Goal: Task Accomplishment & Management: Use online tool/utility

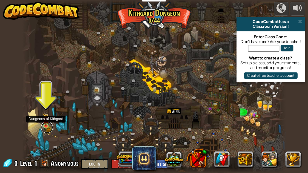
click at [48, 127] on link at bounding box center [47, 127] width 12 height 12
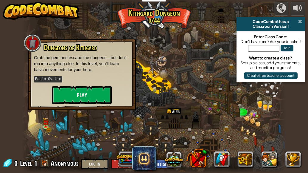
click at [300, 22] on span at bounding box center [300, 21] width 4 height 5
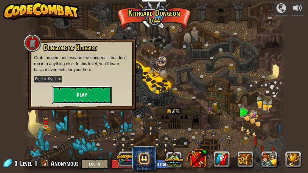
click at [97, 94] on button "Play" at bounding box center [82, 95] width 60 height 18
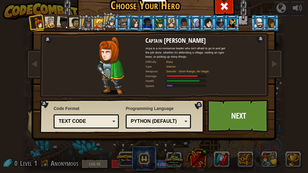
click at [50, 19] on div at bounding box center [50, 22] width 11 height 11
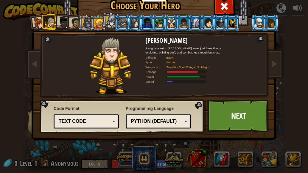
click at [36, 21] on div at bounding box center [39, 23] width 12 height 12
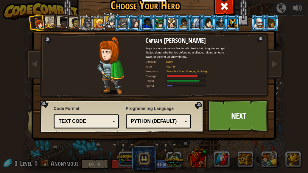
click at [58, 21] on div at bounding box center [63, 23] width 12 height 12
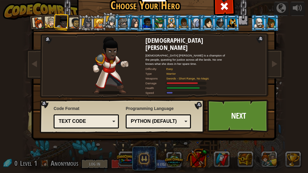
click at [71, 21] on div at bounding box center [74, 23] width 11 height 11
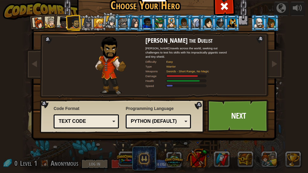
click at [59, 22] on div at bounding box center [63, 23] width 12 height 12
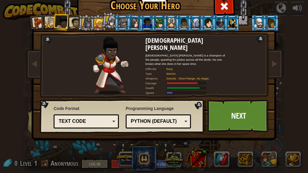
click at [59, 22] on div at bounding box center [63, 23] width 12 height 12
click at [46, 21] on div at bounding box center [50, 22] width 11 height 11
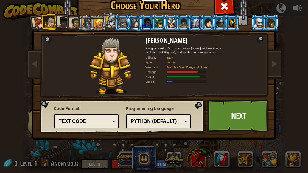
click at [37, 22] on div at bounding box center [39, 23] width 12 height 12
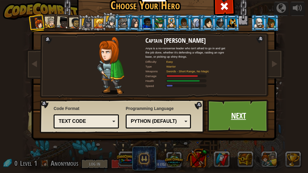
click at [235, 125] on link "Next" at bounding box center [238, 115] width 62 height 33
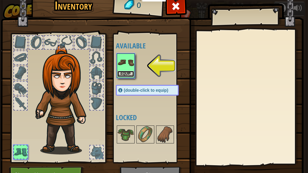
click at [127, 73] on button "Equip" at bounding box center [125, 74] width 17 height 6
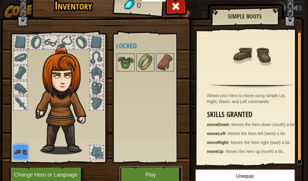
click at [154, 172] on button "Play" at bounding box center [151, 174] width 62 height 16
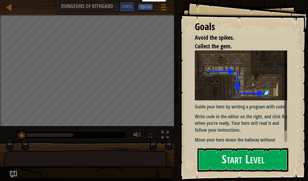
click at [259, 106] on p "Guide your hero by writing a program with code!" at bounding box center [243, 106] width 97 height 7
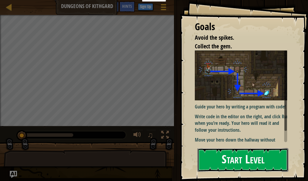
click at [255, 158] on button "Start Level" at bounding box center [243, 160] width 91 height 24
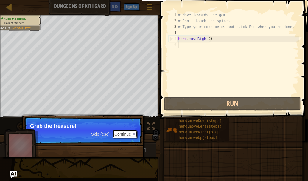
click at [126, 131] on button "Continue" at bounding box center [125, 134] width 25 height 8
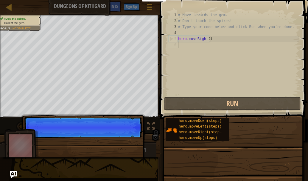
scroll to position [3, 0]
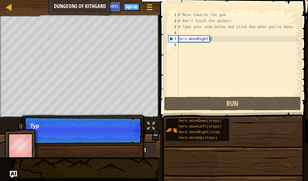
click at [124, 131] on p "Skip (esc) Continue Typ" at bounding box center [83, 130] width 118 height 27
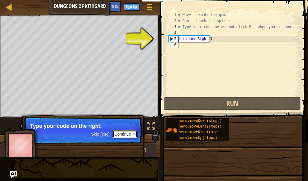
click at [125, 134] on button "Continue" at bounding box center [125, 134] width 25 height 8
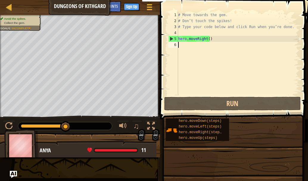
type textarea "h"
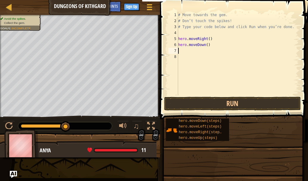
type textarea "h"
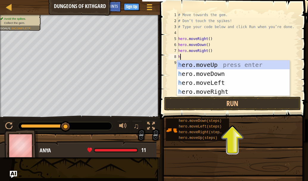
type textarea "h"
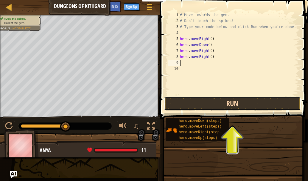
click at [230, 107] on button "Run" at bounding box center [232, 104] width 137 height 14
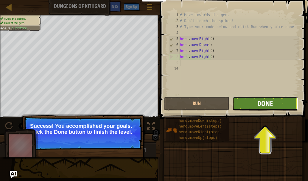
click at [261, 106] on span "Done" at bounding box center [265, 103] width 15 height 10
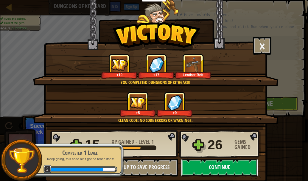
click at [199, 166] on button "Continue" at bounding box center [219, 167] width 77 height 18
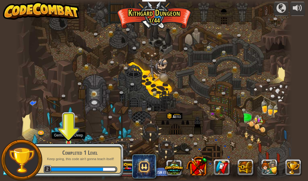
click at [68, 138] on img at bounding box center [68, 135] width 6 height 15
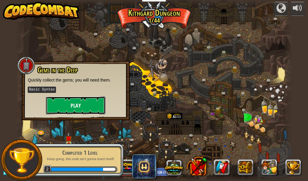
click at [74, 107] on button "Play" at bounding box center [76, 105] width 60 height 18
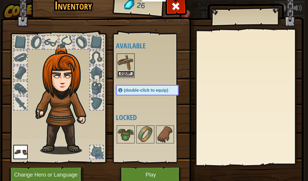
click at [125, 73] on button "Equip" at bounding box center [125, 74] width 17 height 6
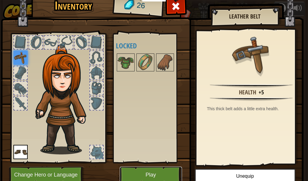
click at [150, 169] on button "Play" at bounding box center [151, 174] width 62 height 16
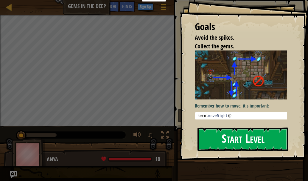
click at [238, 137] on button "Start Level" at bounding box center [243, 139] width 91 height 24
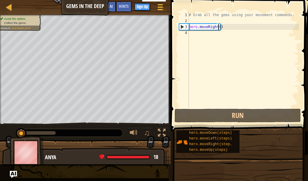
click at [219, 30] on div "# Grab all the gems using your movement commands. hero . moveRight ( )" at bounding box center [243, 65] width 111 height 107
type textarea "hero.moveRight()"
click at [206, 39] on div "# Grab all the gems using your movement commands. hero . moveRight ( )" at bounding box center [243, 65] width 111 height 107
type textarea "h"
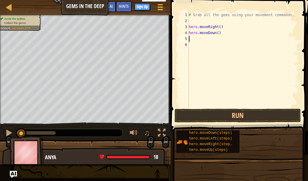
type textarea "h"
type textarea "hero.moveUp(2)"
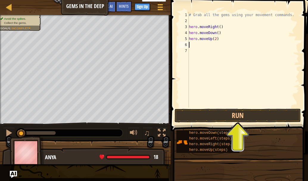
type textarea "h"
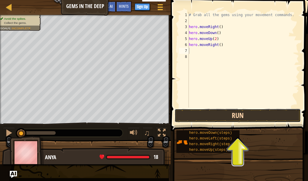
click at [227, 115] on button "Run" at bounding box center [238, 115] width 126 height 14
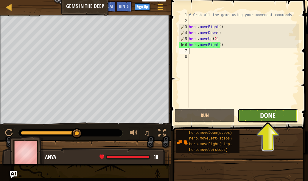
click at [262, 113] on span "Done" at bounding box center [267, 115] width 15 height 10
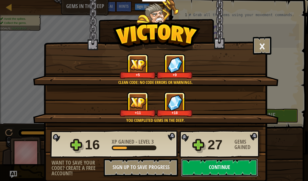
click at [192, 164] on button "Continue" at bounding box center [219, 167] width 77 height 18
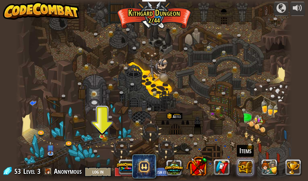
click at [247, 170] on button at bounding box center [246, 167] width 16 height 16
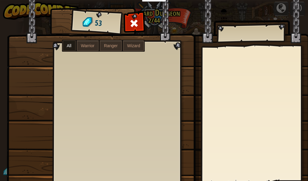
click at [70, 48] on label "All" at bounding box center [69, 45] width 13 height 11
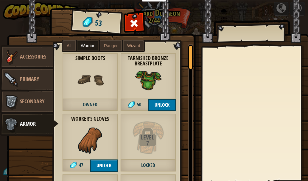
click at [36, 60] on span "Accessories" at bounding box center [33, 56] width 26 height 7
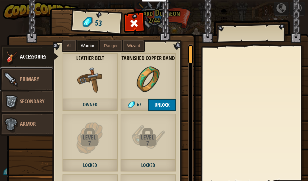
click at [38, 72] on link "Primary" at bounding box center [26, 79] width 53 height 24
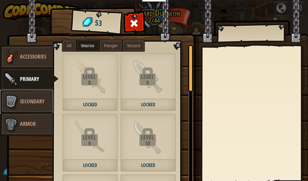
click at [35, 97] on link "Secondary" at bounding box center [26, 102] width 53 height 24
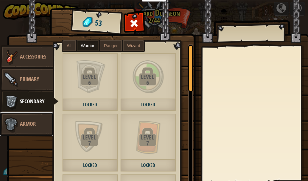
click at [34, 122] on link "Armor" at bounding box center [26, 124] width 53 height 24
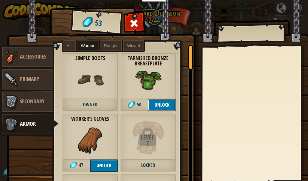
click at [162, 102] on button "Unlock" at bounding box center [162, 105] width 28 height 12
click at [162, 102] on button "Confirm" at bounding box center [162, 105] width 28 height 12
click at [130, 20] on span at bounding box center [135, 23] width 10 height 10
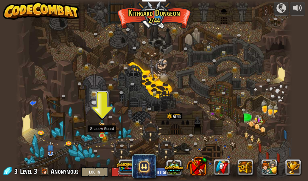
click at [103, 128] on img at bounding box center [102, 129] width 6 height 14
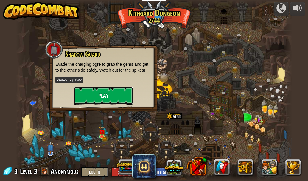
click at [93, 91] on button "Play" at bounding box center [104, 95] width 60 height 18
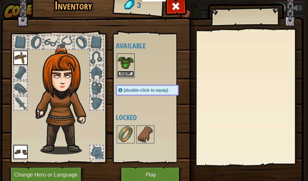
click at [125, 73] on button "Equip" at bounding box center [125, 74] width 17 height 6
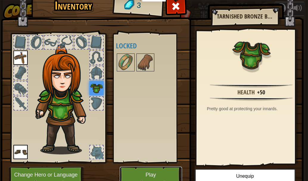
click at [147, 171] on button "Play" at bounding box center [151, 174] width 62 height 16
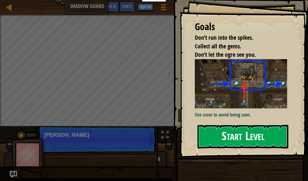
click at [246, 136] on button "Start Level" at bounding box center [243, 137] width 91 height 24
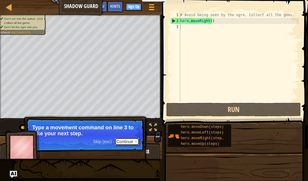
click at [131, 138] on button "Continue" at bounding box center [127, 141] width 25 height 8
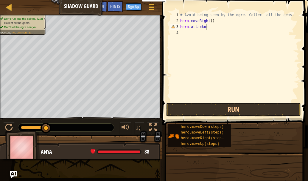
scroll to position [3, 2]
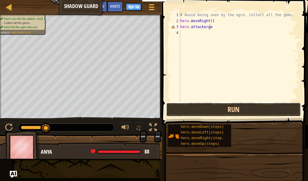
click at [213, 110] on button "Run" at bounding box center [233, 110] width 135 height 14
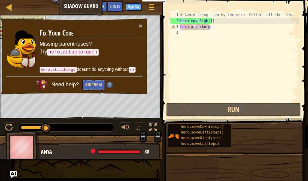
scroll to position [3, 2]
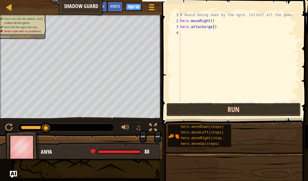
drag, startPoint x: 230, startPoint y: 109, endPoint x: 224, endPoint y: 108, distance: 5.7
click at [224, 108] on button "Run" at bounding box center [233, 110] width 135 height 14
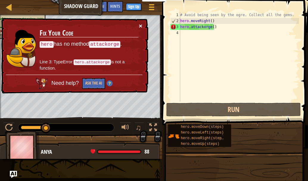
click at [140, 25] on button "×" at bounding box center [141, 26] width 4 height 6
click at [211, 28] on div "# Avoid being seen by the ogre. Collect all the gems. hero . moveRight ( ) hero…" at bounding box center [239, 62] width 120 height 101
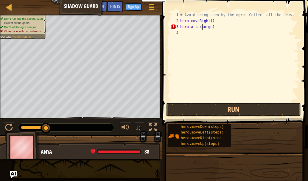
scroll to position [3, 2]
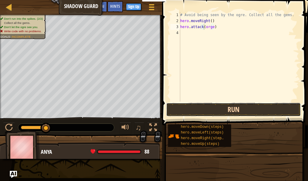
click at [234, 111] on button "Run" at bounding box center [233, 110] width 135 height 14
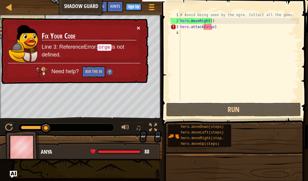
click at [139, 26] on button "×" at bounding box center [139, 28] width 4 height 6
click at [216, 28] on div "# Avoid being seen by the ogre. Collect all the gems. hero . moveRight ( ) hero…" at bounding box center [239, 62] width 120 height 101
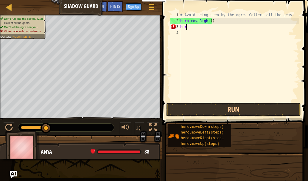
scroll to position [3, 0]
type textarea "h"
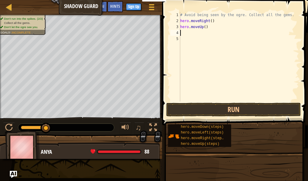
type textarea "h"
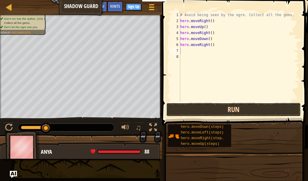
click at [220, 111] on button "Run" at bounding box center [233, 110] width 135 height 14
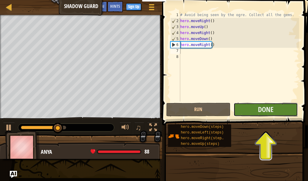
click at [253, 113] on button "Done" at bounding box center [266, 110] width 64 height 14
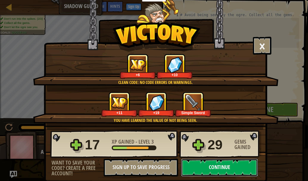
click at [202, 165] on button "Continue" at bounding box center [219, 167] width 77 height 18
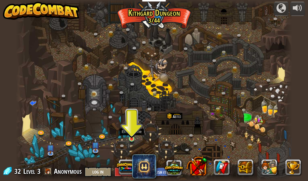
click at [132, 135] on img at bounding box center [132, 131] width 6 height 15
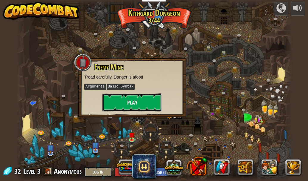
click at [127, 108] on button "Play" at bounding box center [133, 102] width 60 height 18
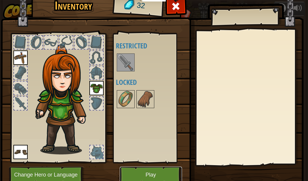
click at [136, 172] on button "Play" at bounding box center [151, 174] width 62 height 16
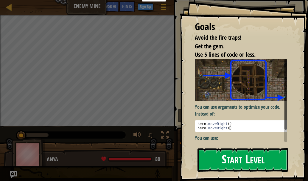
click at [234, 154] on button "Start Level" at bounding box center [243, 160] width 91 height 24
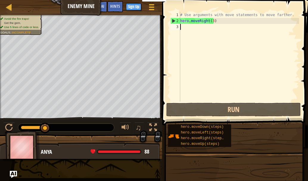
type textarea "h"
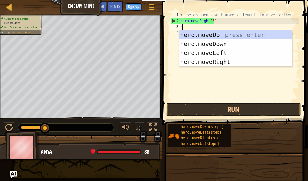
scroll to position [3, 0]
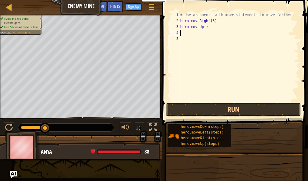
type textarea "h"
type textarea "hero.moveDown(3)"
type textarea "h"
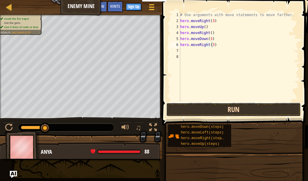
click at [236, 112] on button "Run" at bounding box center [233, 110] width 135 height 14
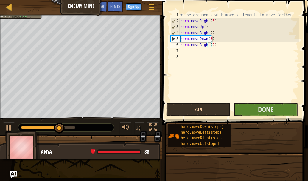
type textarea "hero.moveRight(2)"
click at [211, 108] on button "Run" at bounding box center [198, 110] width 64 height 14
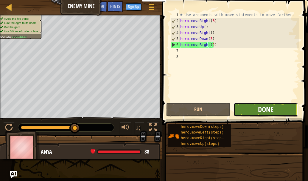
click at [269, 114] on span "Done" at bounding box center [265, 109] width 15 height 10
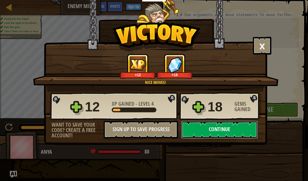
click at [220, 130] on button "Continue" at bounding box center [219, 129] width 77 height 18
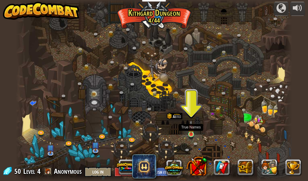
click at [190, 128] on img at bounding box center [191, 127] width 6 height 15
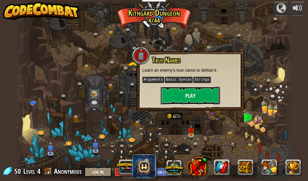
click at [200, 96] on button "Play" at bounding box center [191, 95] width 60 height 18
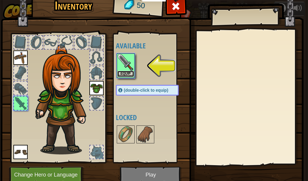
click at [120, 71] on button "Equip" at bounding box center [125, 74] width 17 height 6
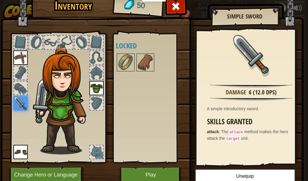
click at [91, 153] on div at bounding box center [96, 151] width 13 height 13
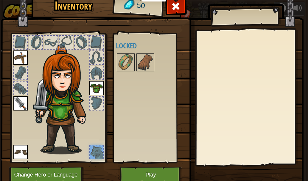
click at [94, 84] on img at bounding box center [96, 88] width 14 height 14
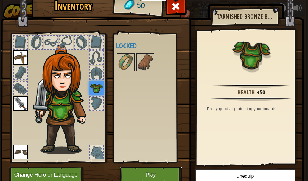
click at [143, 172] on button "Play" at bounding box center [151, 174] width 62 height 16
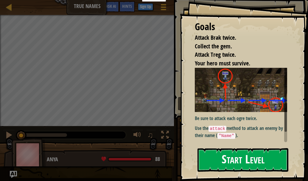
click at [243, 155] on button "Start Level" at bounding box center [243, 160] width 91 height 24
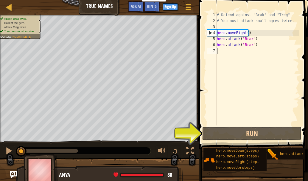
scroll to position [3, 0]
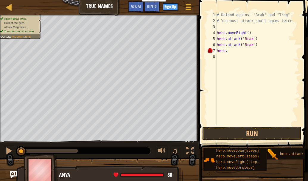
type textarea "hero.m"
type textarea "hero.attack("Treg")"
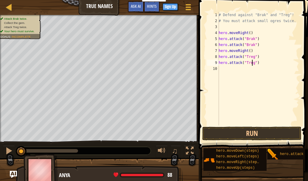
scroll to position [3, 3]
type textarea "hero.attack("Treg")"
drag, startPoint x: 262, startPoint y: 130, endPoint x: 258, endPoint y: 130, distance: 4.5
click at [258, 130] on button "Run" at bounding box center [251, 133] width 99 height 14
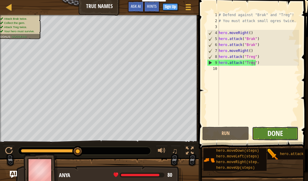
click at [280, 131] on span "Done" at bounding box center [275, 133] width 15 height 10
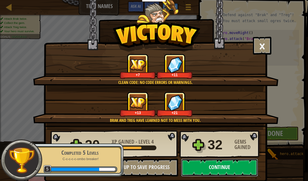
click at [235, 164] on button "Continue" at bounding box center [219, 167] width 77 height 18
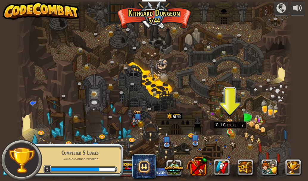
click at [229, 129] on img at bounding box center [230, 125] width 6 height 14
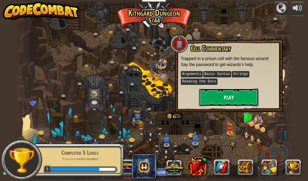
click at [230, 91] on button "Play" at bounding box center [229, 97] width 60 height 18
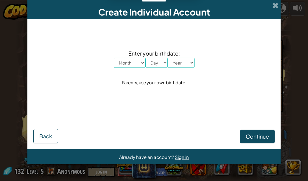
click at [145, 64] on select "Month January February March April May June July August September October Novem…" at bounding box center [130, 63] width 32 height 10
select select "5"
click at [114, 58] on select "Month January February March April May June July August September October Novem…" at bounding box center [130, 63] width 32 height 10
click at [166, 65] on select "Day 1 2 3 4 5 6 7 8 9 10 11 12 13 14 15 16 17 18 19 20 21 22 23 24 25 26 27 28 …" at bounding box center [156, 63] width 22 height 10
select select "17"
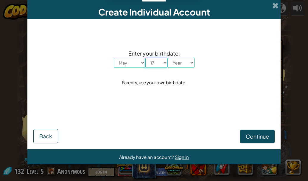
click at [145, 58] on select "Day 1 2 3 4 5 6 7 8 9 10 11 12 13 14 15 16 17 18 19 20 21 22 23 24 25 26 27 28 …" at bounding box center [156, 63] width 22 height 10
click at [185, 156] on span "Sign in" at bounding box center [182, 157] width 14 height 6
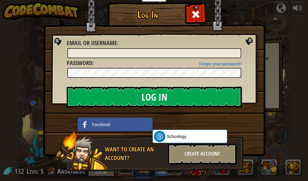
click at [176, 47] on div at bounding box center [154, 52] width 175 height 11
click at [175, 53] on input "Email or Username :" at bounding box center [154, 53] width 174 height 10
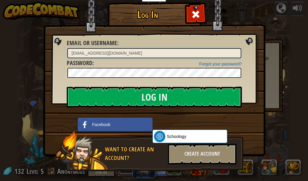
type input "aatmik700@gmail.com"
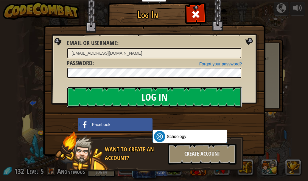
click at [86, 95] on input "Log In" at bounding box center [154, 96] width 175 height 21
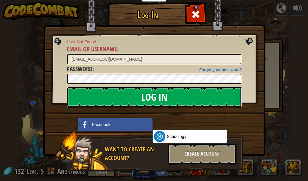
click at [86, 95] on input "Log In" at bounding box center [154, 96] width 175 height 21
click at [85, 98] on input "Log In" at bounding box center [154, 96] width 175 height 21
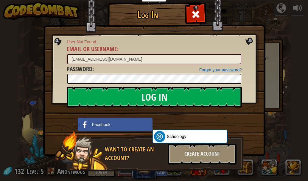
click at [152, 60] on input "aatmik700@gmail.com" at bounding box center [154, 59] width 174 height 10
drag, startPoint x: 114, startPoint y: 59, endPoint x: 48, endPoint y: 67, distance: 67.0
click at [55, 67] on div "Log In User Not Found Email or Username : aatmik700@gmail.com Forgot your passw…" at bounding box center [154, 95] width 198 height 173
click at [124, 60] on input "aatmik700@gmail.com" at bounding box center [154, 59] width 174 height 10
click at [123, 61] on input "aatmik700@gmail.com" at bounding box center [154, 59] width 174 height 10
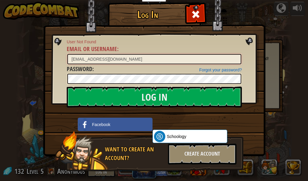
click at [123, 61] on input "aatmik700@gmail.com" at bounding box center [154, 59] width 174 height 10
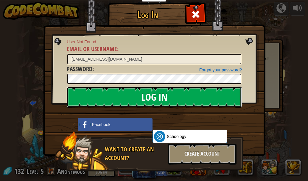
click at [126, 94] on input "Log In" at bounding box center [154, 96] width 175 height 21
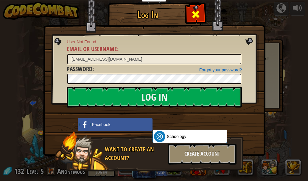
click at [190, 21] on div at bounding box center [195, 13] width 19 height 19
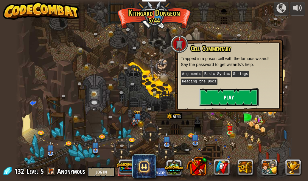
click at [240, 100] on button "Play" at bounding box center [229, 97] width 60 height 18
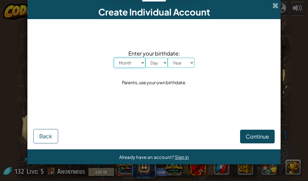
click at [142, 65] on select "Month January February March April May June July August September October Novem…" at bounding box center [130, 63] width 32 height 10
select select "5"
click at [114, 58] on select "Month January February March April May June July August September October Novem…" at bounding box center [130, 63] width 32 height 10
click at [165, 64] on select "Day 1 2 3 4 5 6 7 8 9 10 11 12 13 14 15 16 17 18 19 20 21 22 23 24 25 26 27 28 …" at bounding box center [156, 63] width 22 height 10
select select "17"
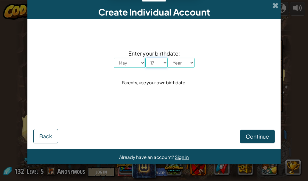
click at [145, 58] on select "Day 1 2 3 4 5 6 7 8 9 10 11 12 13 14 15 16 17 18 19 20 21 22 23 24 25 26 27 28 …" at bounding box center [156, 63] width 22 height 10
click at [191, 64] on select "Year 2025 2024 2023 2022 2021 2020 2019 2018 2017 2016 2015 2014 2013 2012 2011…" at bounding box center [181, 63] width 27 height 10
select select "2011"
click at [168, 58] on select "Year 2025 2024 2023 2022 2021 2020 2019 2018 2017 2016 2015 2014 2013 2012 2011…" at bounding box center [181, 63] width 27 height 10
click at [259, 134] on span "Continue" at bounding box center [257, 136] width 23 height 7
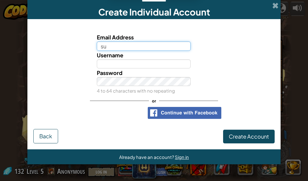
type input "s"
type input "hero@gmail.com"
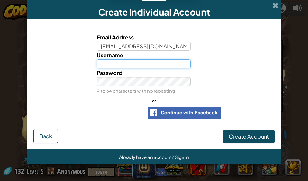
click at [171, 64] on input "Username" at bounding box center [144, 63] width 94 height 9
type input "herobrine"
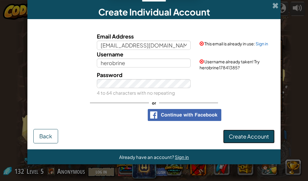
click at [264, 139] on span "Create Account" at bounding box center [249, 136] width 40 height 7
click at [251, 134] on button "Create Account" at bounding box center [249, 136] width 52 height 14
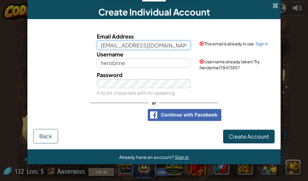
click at [112, 44] on input "hero@gmail.com" at bounding box center [144, 45] width 94 height 9
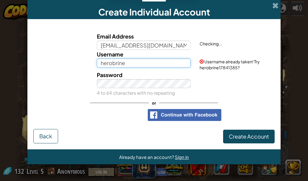
click at [151, 62] on input "herobrine" at bounding box center [144, 62] width 94 height 9
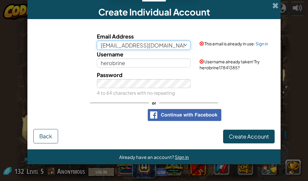
click at [124, 44] on input "herobrine@gmail.com" at bounding box center [144, 45] width 94 height 9
click at [125, 46] on input "notch@gmail.com" at bounding box center [144, 45] width 94 height 9
type input "notch@gmail.com"
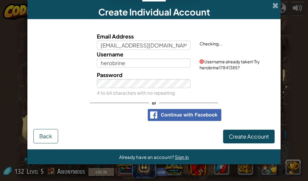
click at [83, 40] on div "Email Address notch@gmail.com Checking..." at bounding box center [153, 41] width 247 height 18
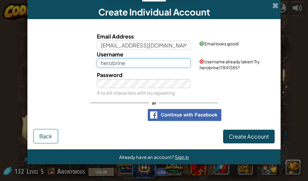
click at [130, 63] on input "herobrine" at bounding box center [144, 62] width 94 height 9
click at [166, 62] on input "herobrine" at bounding box center [144, 62] width 94 height 9
type input "h"
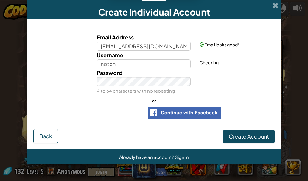
click at [201, 79] on div "Password 4 to 64 characters with no repeating" at bounding box center [153, 81] width 247 height 27
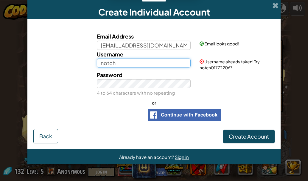
click at [171, 62] on input "notch" at bounding box center [144, 62] width 94 height 9
type input "notch123"
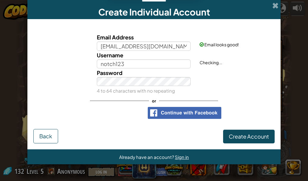
click at [231, 77] on div "Password 4 to 64 characters with no repeating" at bounding box center [153, 81] width 247 height 27
click at [249, 136] on button "Create Account" at bounding box center [249, 136] width 52 height 14
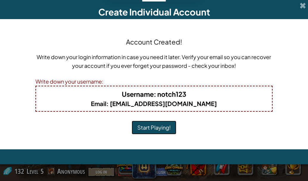
click at [161, 125] on button "Start Playing!" at bounding box center [154, 127] width 45 height 14
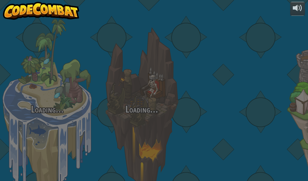
click at [142, 118] on div "Loading... Loading... Loading... Loading... Loading... Loading... Loading..." at bounding box center [154, 90] width 308 height 181
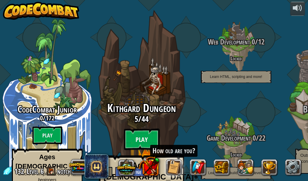
click at [142, 128] on btn "Play" at bounding box center [142, 138] width 36 height 21
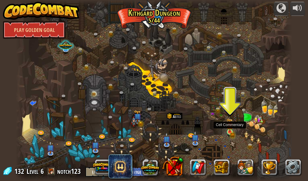
click at [231, 127] on img at bounding box center [230, 125] width 4 height 4
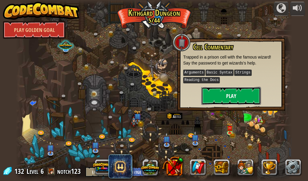
click at [228, 96] on button "Play" at bounding box center [231, 96] width 60 height 18
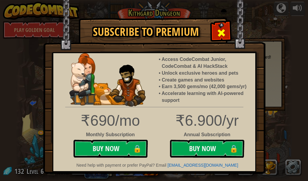
click at [221, 35] on span at bounding box center [222, 33] width 10 height 10
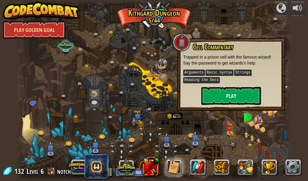
click at [52, 26] on link "Play Golden Goal" at bounding box center [34, 30] width 63 height 18
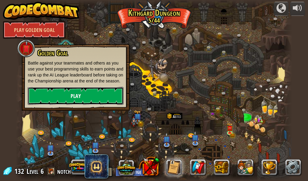
click at [70, 96] on link "Play" at bounding box center [76, 96] width 96 height 18
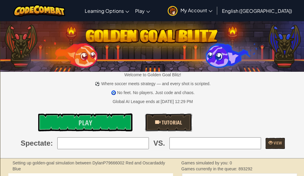
click at [164, 118] on link "Tutorial" at bounding box center [168, 123] width 47 height 18
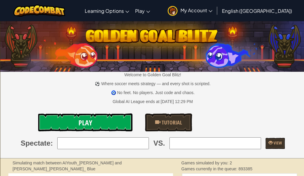
click at [109, 118] on link "Play" at bounding box center [85, 123] width 94 height 18
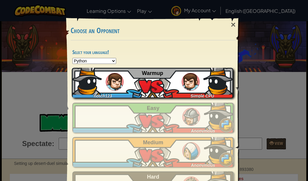
click at [182, 78] on img at bounding box center [191, 82] width 18 height 18
